Goal: Transaction & Acquisition: Download file/media

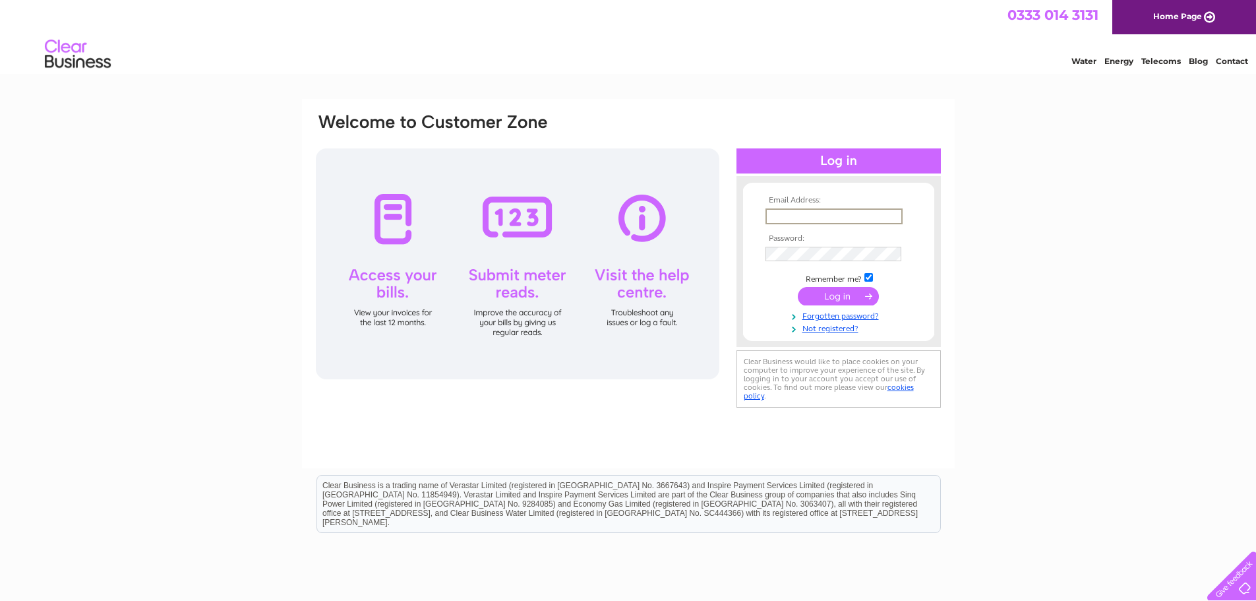
click at [836, 211] on input "text" at bounding box center [833, 216] width 137 height 16
type input "info@miragevenusclubs.co.uk"
click at [829, 294] on input "submit" at bounding box center [838, 294] width 81 height 18
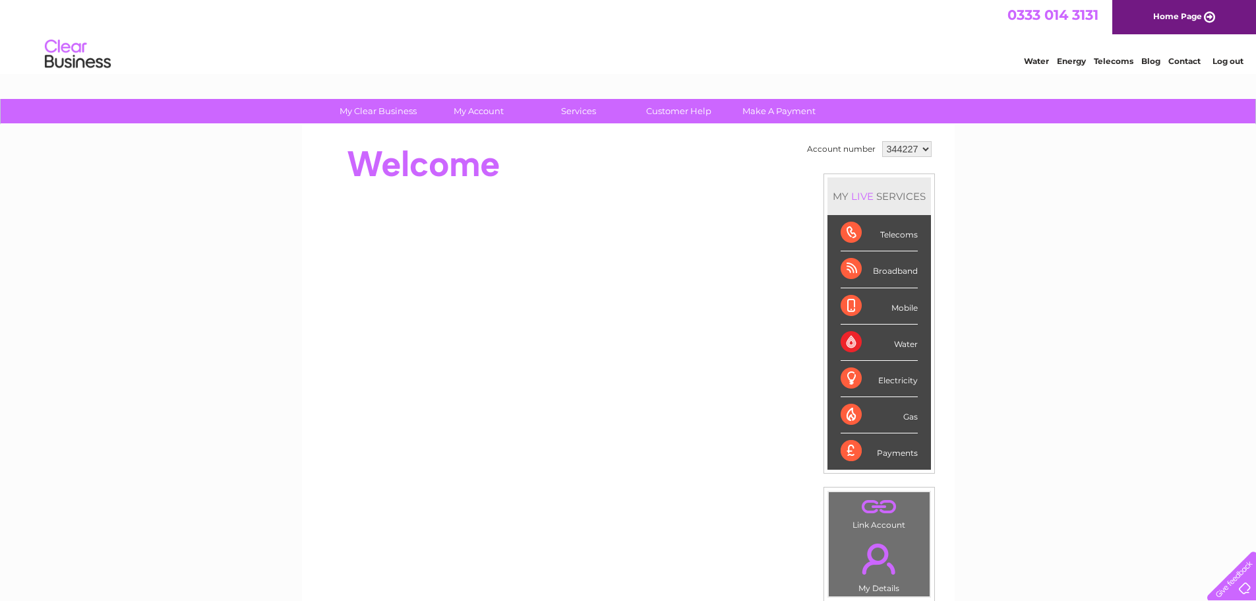
click at [893, 143] on select "344227 417749" at bounding box center [906, 149] width 49 height 16
select select "417749"
click at [882, 141] on select "344227 417749" at bounding box center [906, 149] width 49 height 16
click at [496, 118] on link "My Account" at bounding box center [478, 111] width 109 height 24
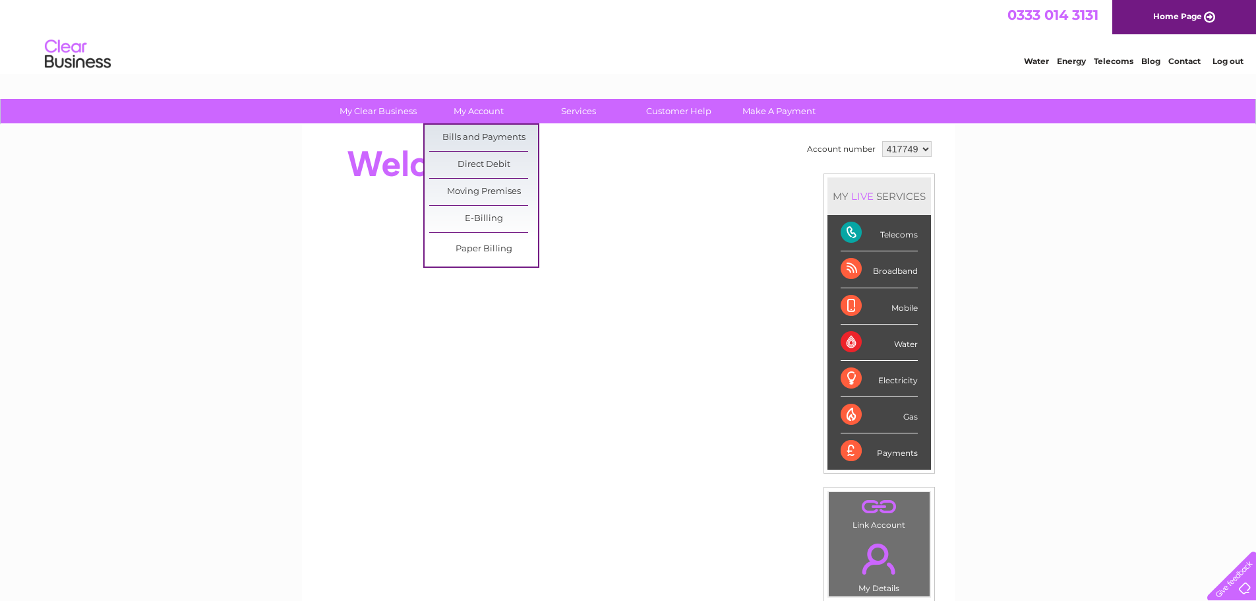
click at [495, 134] on link "Bills and Payments" at bounding box center [483, 138] width 109 height 26
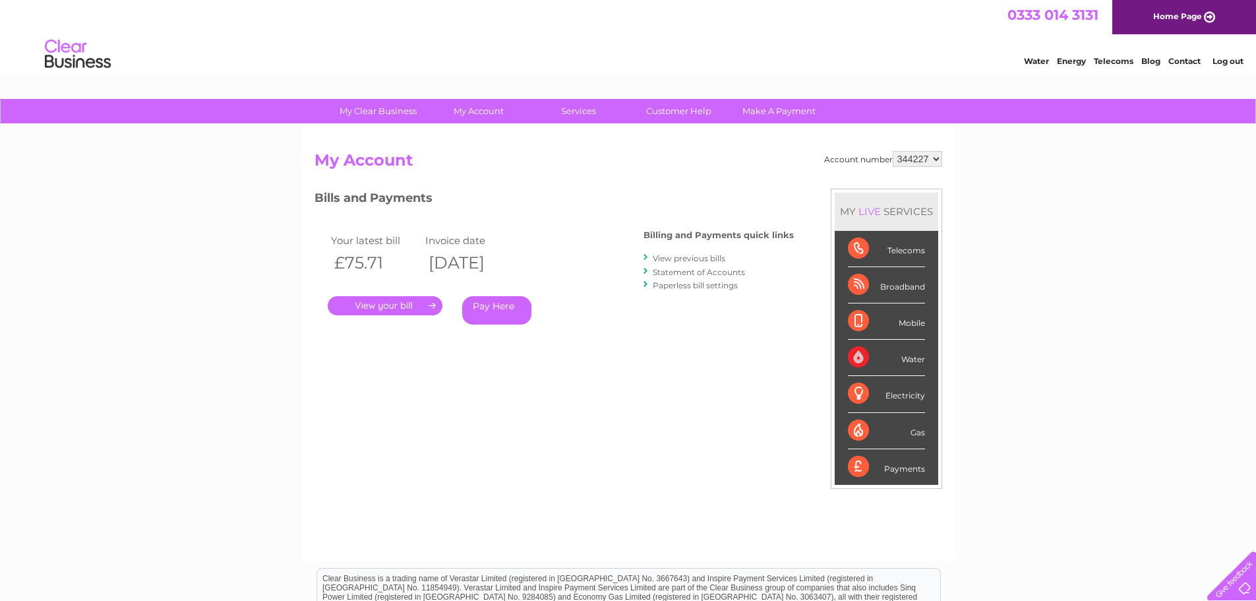
click at [692, 255] on link "View previous bills" at bounding box center [689, 258] width 73 height 10
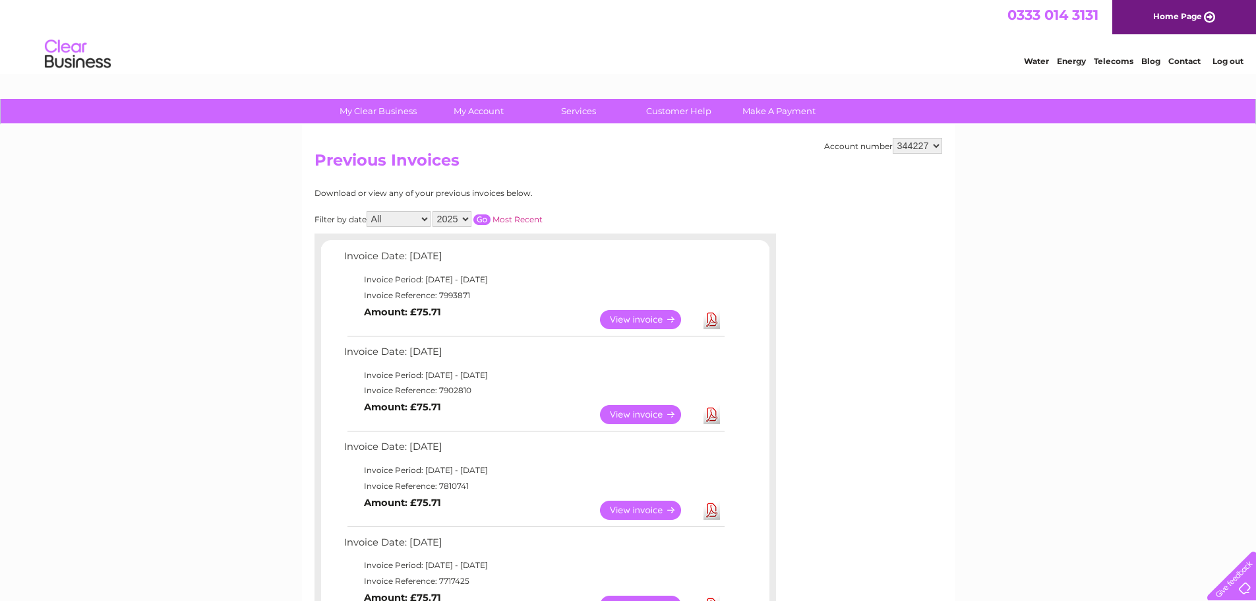
click at [899, 147] on select "344227 417749" at bounding box center [917, 146] width 49 height 16
select select "417749"
click at [893, 138] on select "344227 417749" at bounding box center [917, 146] width 49 height 16
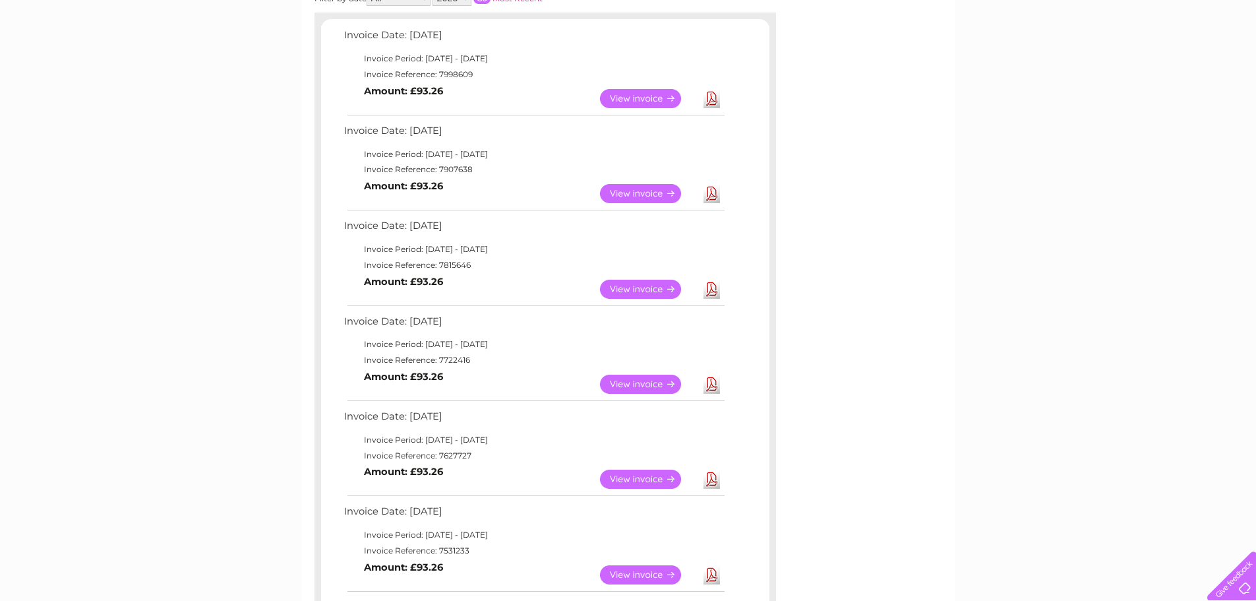
scroll to position [198, 0]
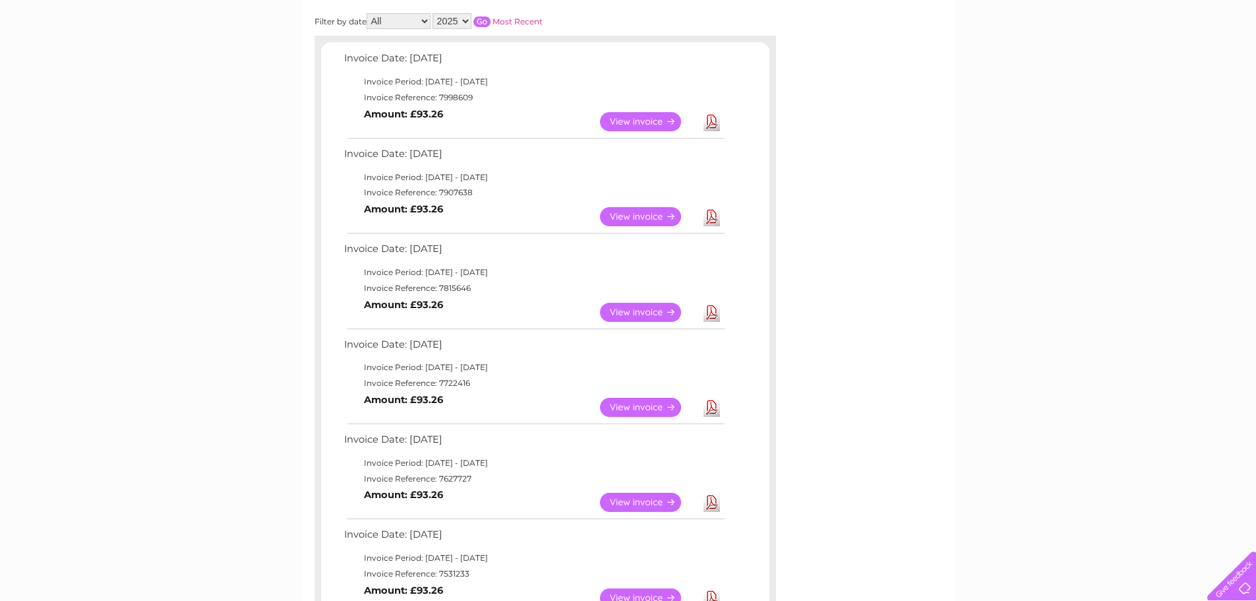
click at [715, 318] on link "Download" at bounding box center [711, 312] width 16 height 19
click at [713, 215] on link "Download" at bounding box center [711, 216] width 16 height 19
click at [718, 124] on link "Download" at bounding box center [711, 121] width 16 height 19
click at [716, 216] on link "Download" at bounding box center [711, 216] width 16 height 19
click at [715, 121] on link "Download" at bounding box center [711, 121] width 16 height 19
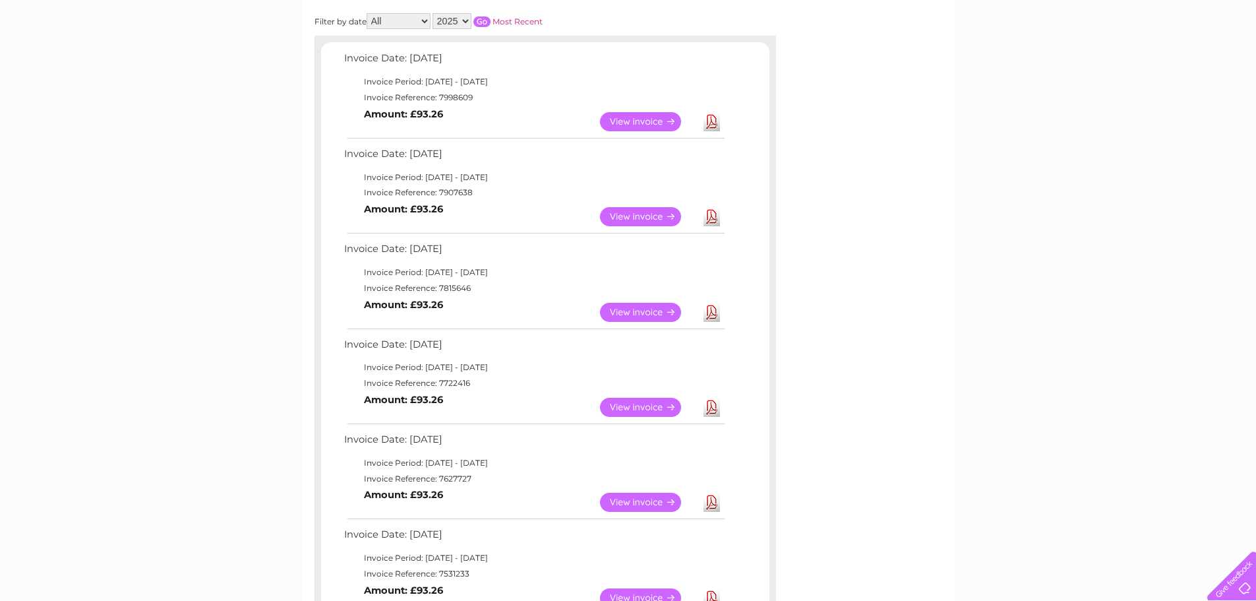
click at [715, 310] on link "Download" at bounding box center [711, 312] width 16 height 19
